Goal: Task Accomplishment & Management: Use online tool/utility

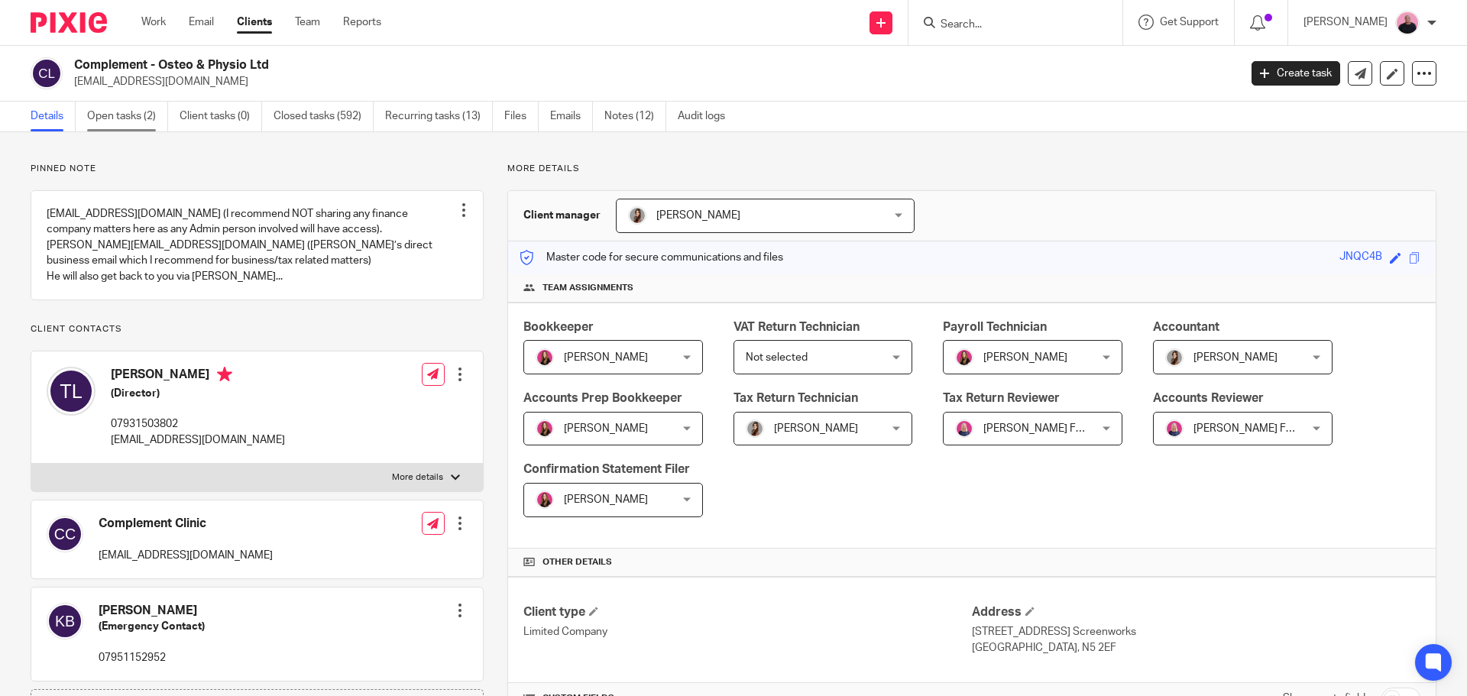
click at [141, 108] on link "Open tasks (2)" at bounding box center [127, 117] width 81 height 30
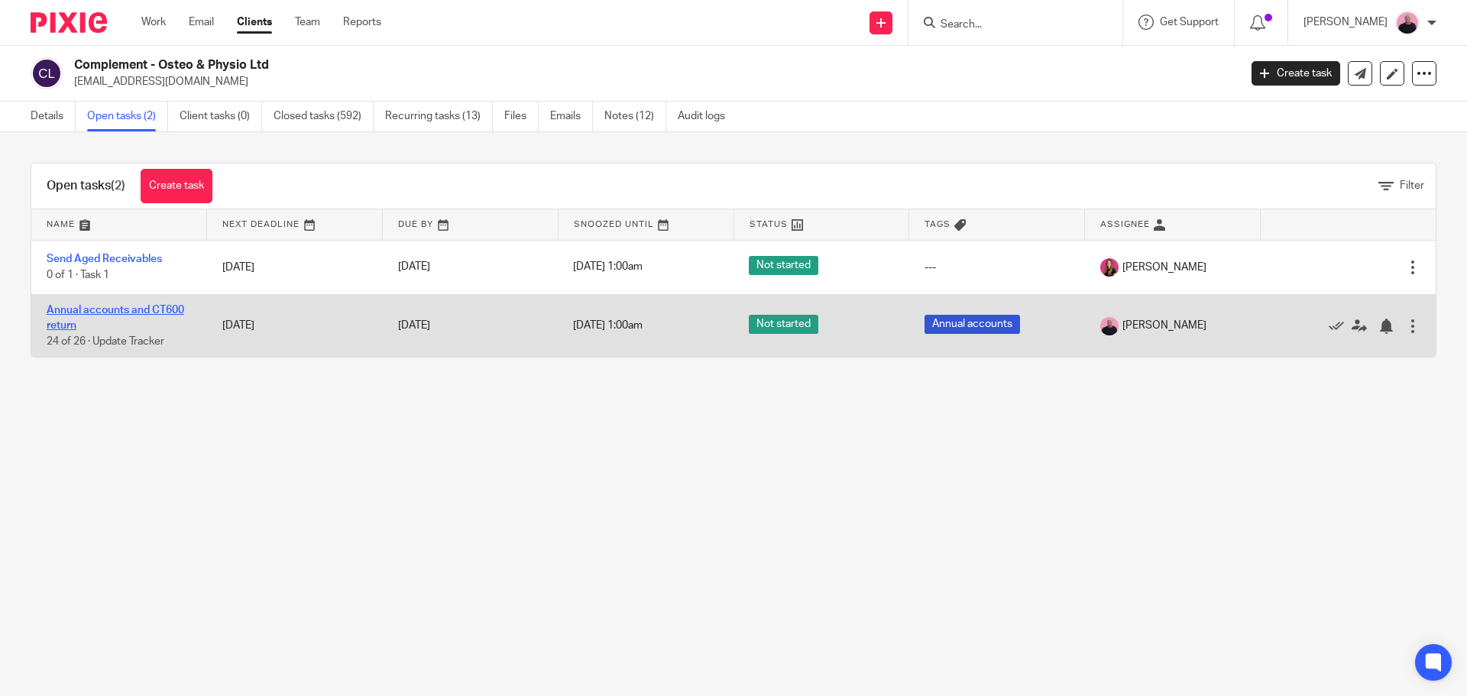
click at [169, 309] on link "Annual accounts and CT600 return" at bounding box center [116, 318] width 138 height 26
